Goal: Task Accomplishment & Management: Manage account settings

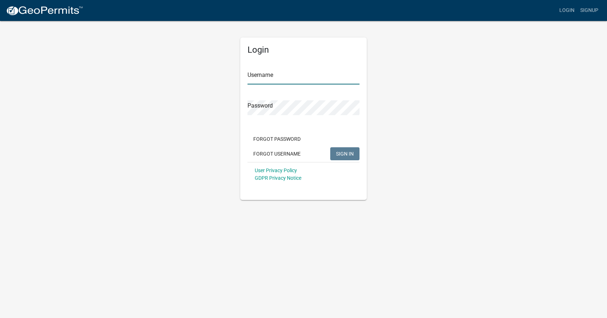
type input "[EMAIL_ADDRESS][DOMAIN_NAME]"
click at [352, 154] on span "SIGN IN" at bounding box center [345, 154] width 18 height 6
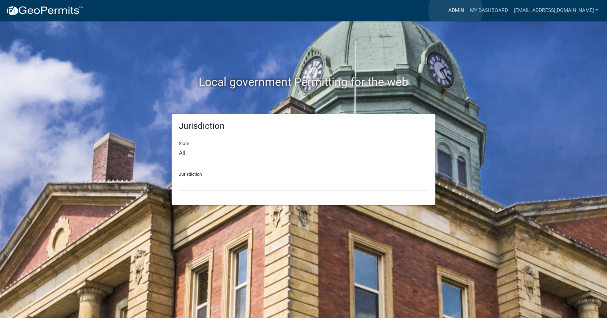
click at [456, 10] on link "Admin" at bounding box center [457, 11] width 22 height 14
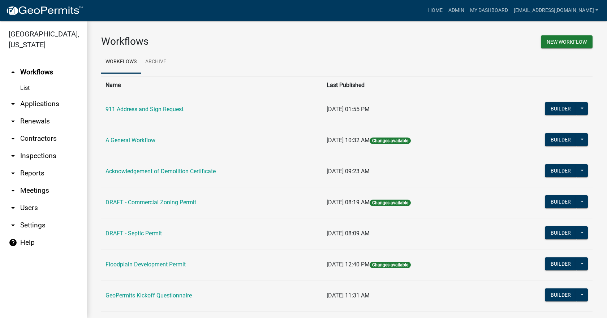
click at [14, 100] on icon "arrow_drop_down" at bounding box center [13, 104] width 9 height 9
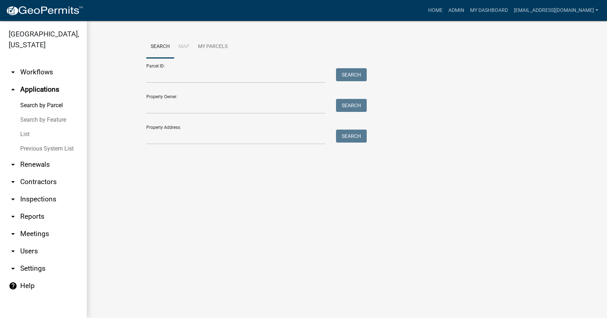
click at [28, 127] on link "List" at bounding box center [43, 134] width 87 height 14
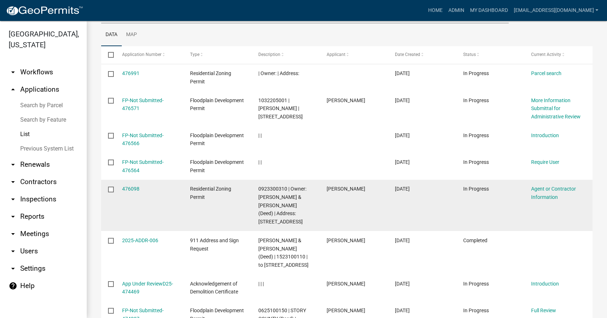
scroll to position [108, 0]
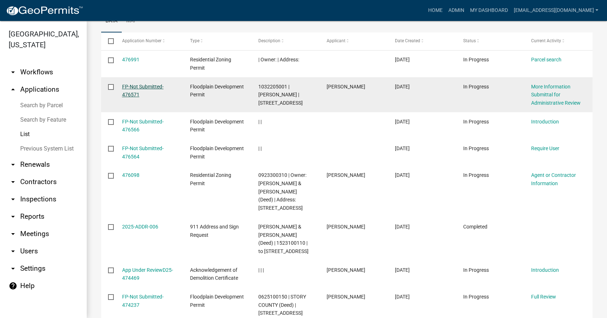
click at [138, 89] on link "FP-Not Submitted-476571" at bounding box center [143, 91] width 42 height 14
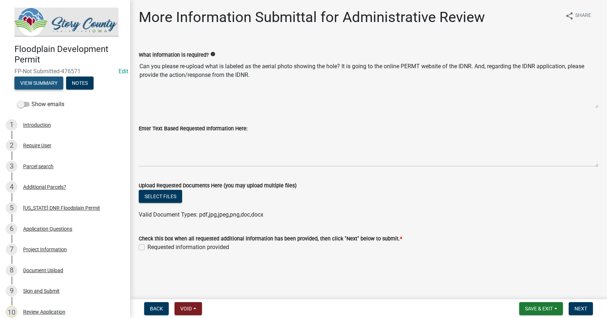
click at [51, 80] on button "View Summary" at bounding box center [38, 83] width 49 height 13
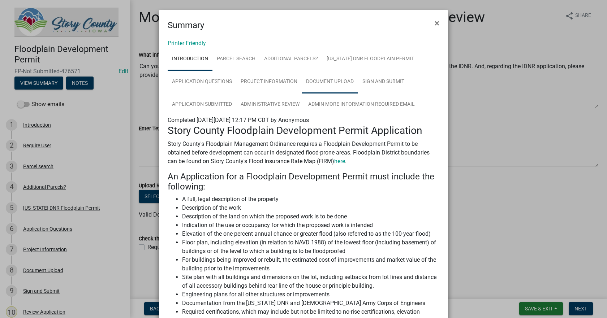
click at [334, 82] on link "Document Upload" at bounding box center [330, 81] width 56 height 23
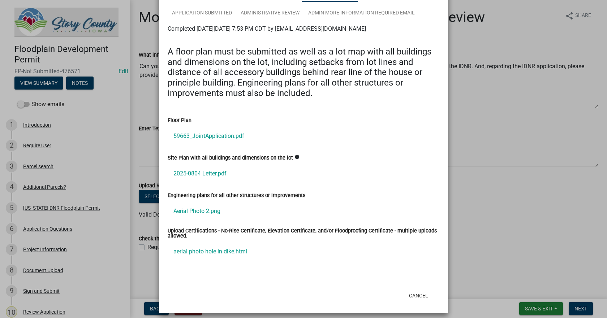
scroll to position [97, 0]
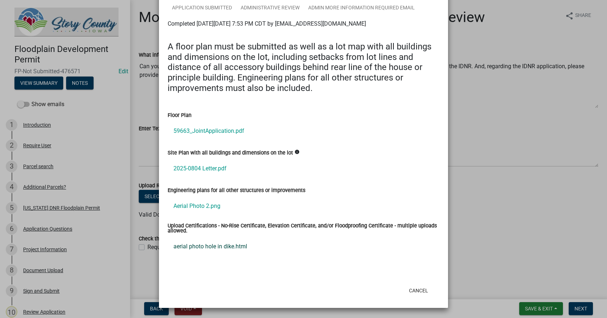
click at [238, 247] on link "aerial photo hole in dike.html" at bounding box center [304, 246] width 272 height 17
click at [420, 290] on button "Cancel" at bounding box center [418, 290] width 31 height 13
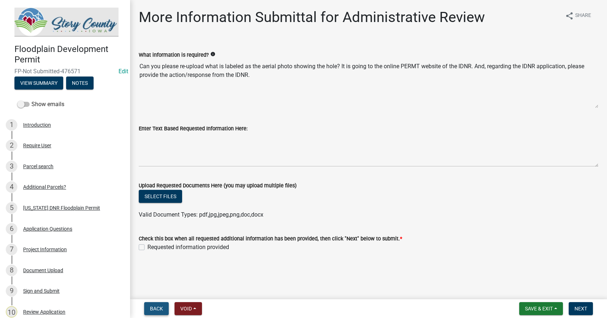
click at [158, 310] on span "Back" at bounding box center [156, 309] width 13 height 6
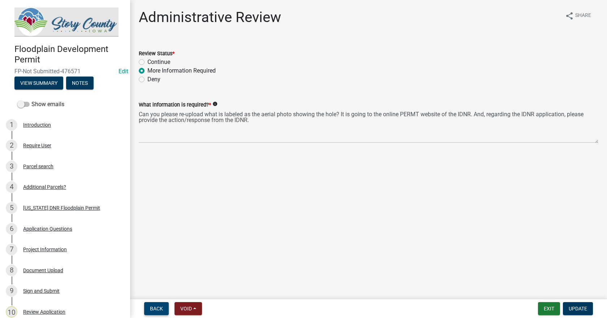
click at [158, 309] on span "Back" at bounding box center [156, 309] width 13 height 6
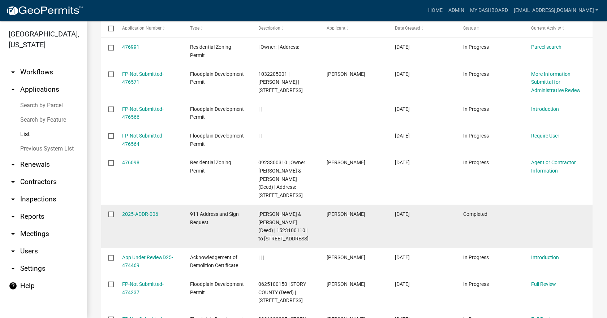
scroll to position [108, 0]
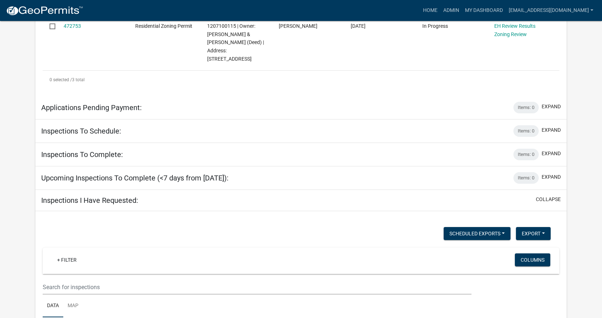
scroll to position [274, 0]
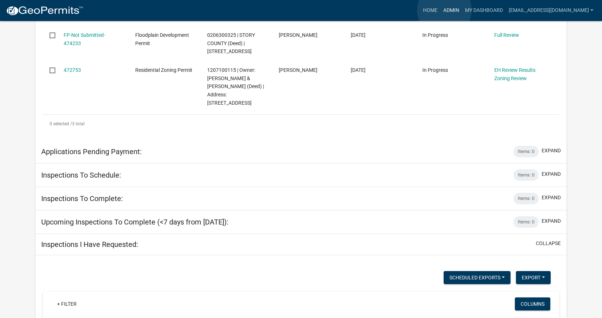
click at [444, 10] on link "Admin" at bounding box center [451, 11] width 22 height 14
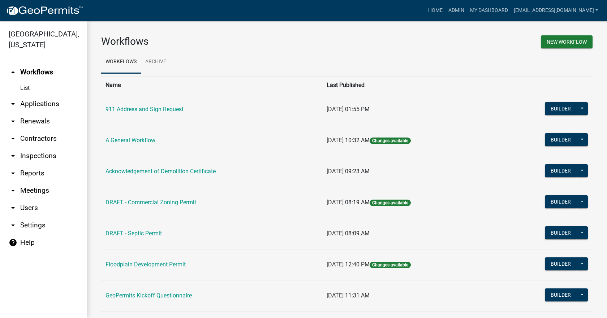
click at [26, 81] on link "List" at bounding box center [43, 88] width 87 height 14
click at [31, 95] on link "arrow_drop_down Applications" at bounding box center [43, 103] width 87 height 17
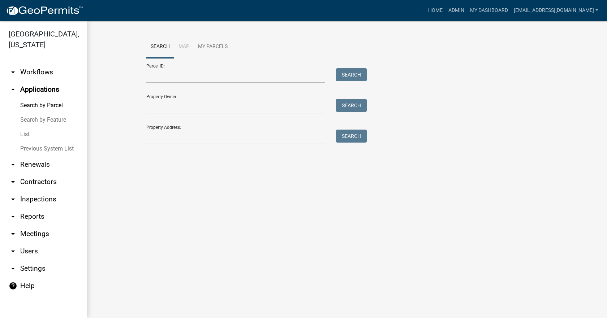
click at [23, 127] on link "List" at bounding box center [43, 134] width 87 height 14
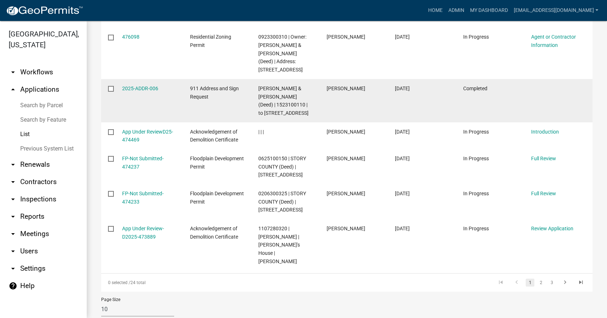
scroll to position [253, 0]
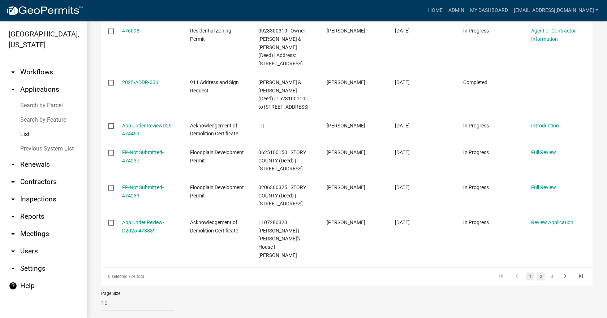
click at [537, 273] on link "2" at bounding box center [541, 277] width 9 height 8
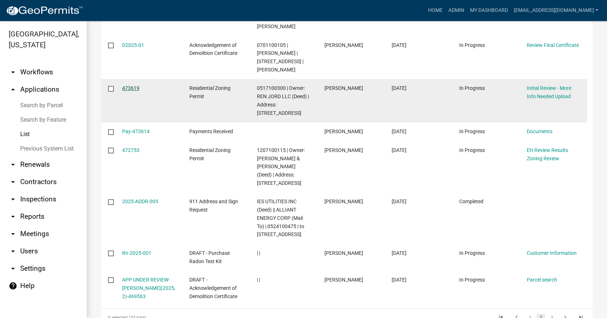
click at [133, 85] on link "473619" at bounding box center [130, 88] width 17 height 6
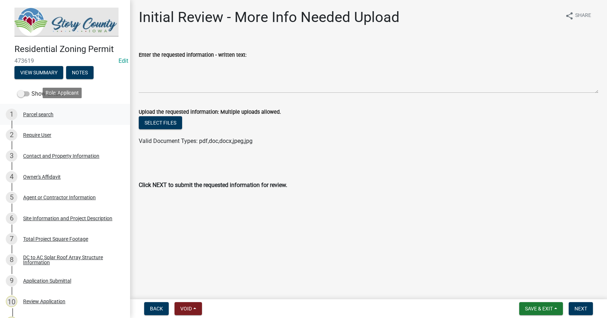
click at [35, 113] on div "Parcel search" at bounding box center [38, 114] width 30 height 5
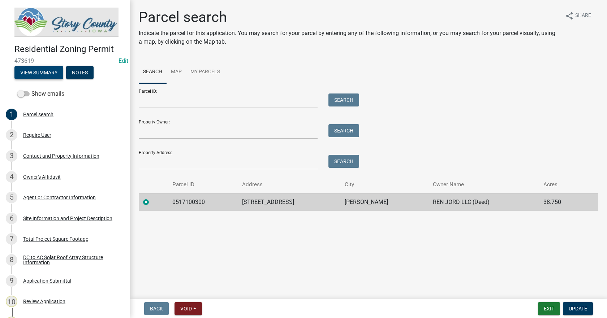
click at [45, 71] on button "View Summary" at bounding box center [38, 72] width 49 height 13
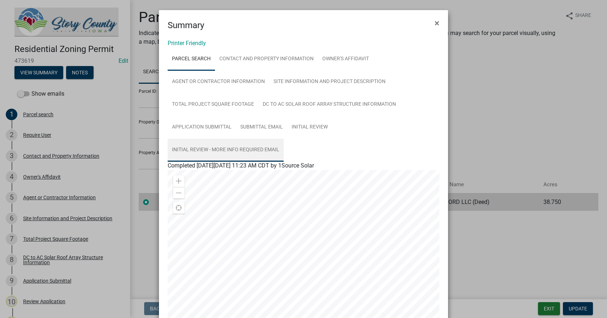
click at [234, 150] on link "Initial Review - More Info Required Email" at bounding box center [226, 150] width 116 height 23
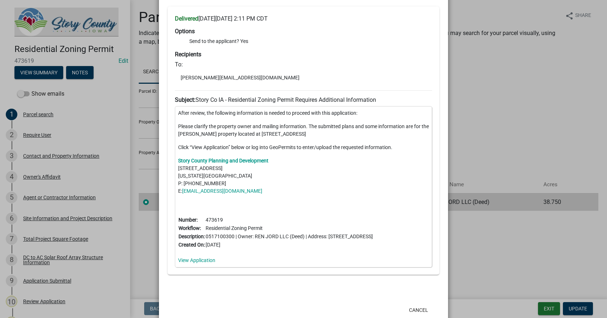
scroll to position [207, 0]
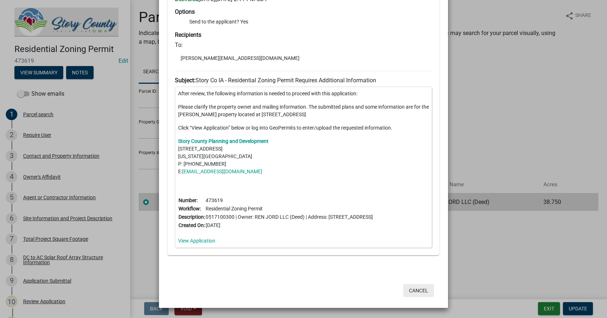
click at [415, 291] on button "Cancel" at bounding box center [418, 290] width 31 height 13
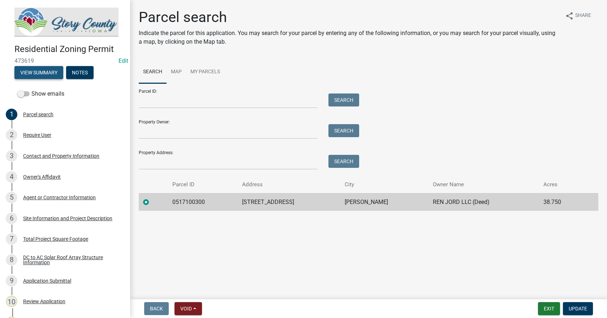
click at [43, 68] on button "View Summary" at bounding box center [38, 72] width 49 height 13
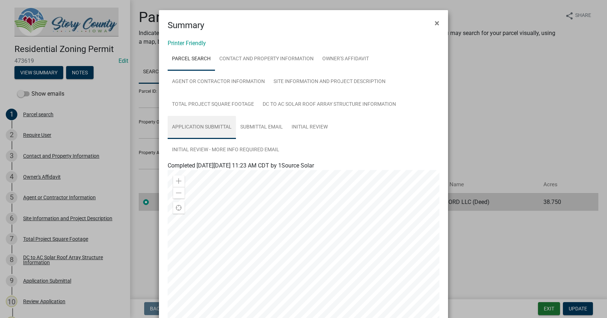
click at [205, 127] on link "Application Submittal" at bounding box center [202, 127] width 68 height 23
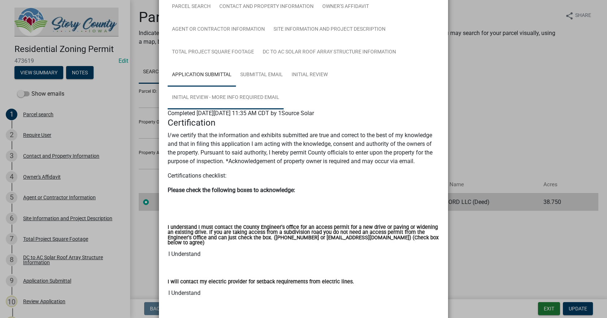
scroll to position [0, 0]
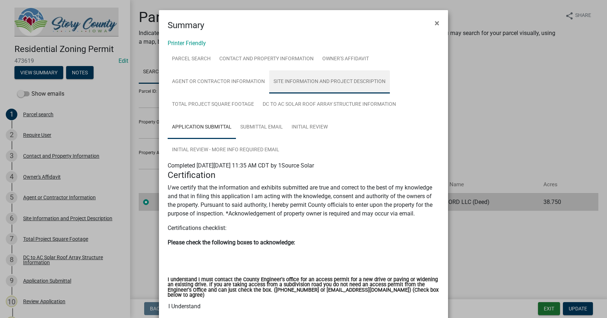
click at [288, 82] on link "Site Information and Project Description" at bounding box center [329, 81] width 121 height 23
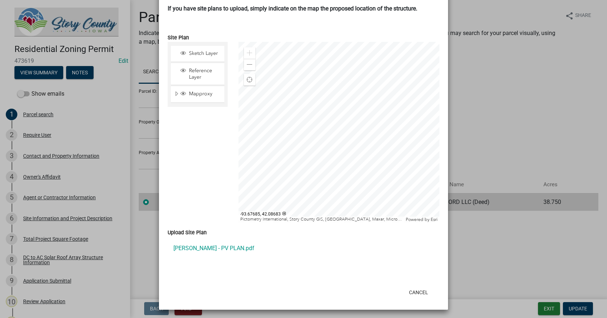
scroll to position [546, 0]
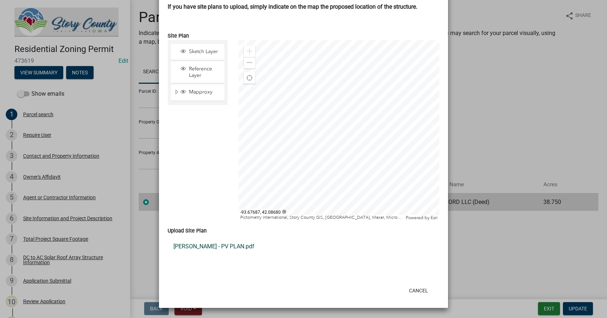
click at [212, 245] on link "[PERSON_NAME] - PV PLAN.pdf" at bounding box center [304, 246] width 272 height 17
click at [418, 292] on button "Cancel" at bounding box center [418, 290] width 31 height 13
